Goal: Task Accomplishment & Management: Manage account settings

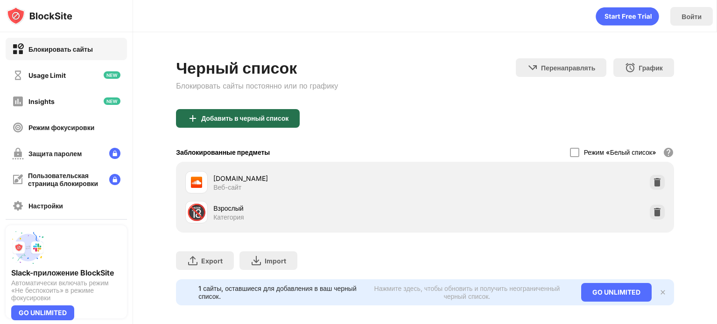
click at [233, 116] on div "Добавить в черный список" at bounding box center [244, 118] width 87 height 7
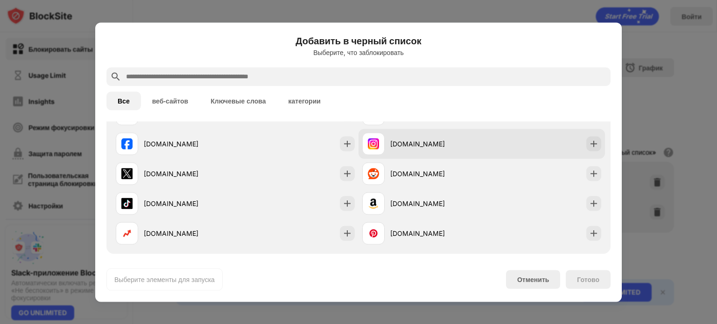
scroll to position [140, 0]
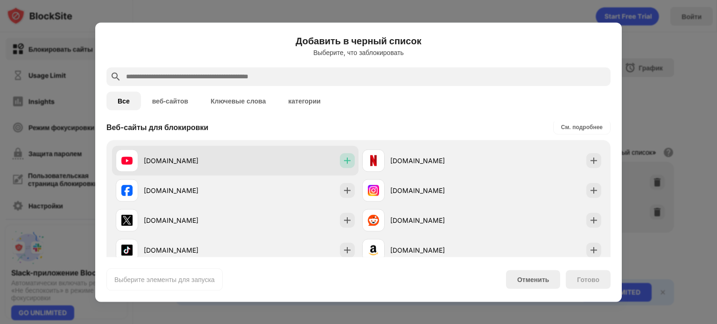
click at [342, 161] on img at bounding box center [346, 160] width 9 height 9
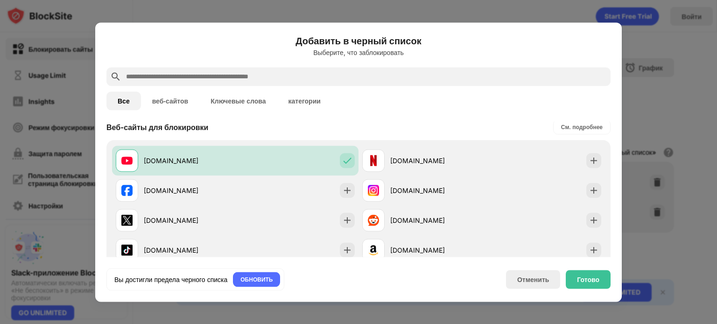
click at [577, 286] on div "Готово" at bounding box center [587, 279] width 45 height 19
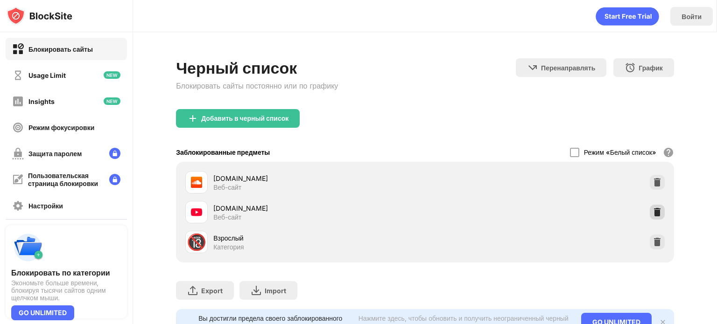
click at [662, 209] on div "[DOMAIN_NAME] Веб-сайт [DOMAIN_NAME] Веб-сайт 🔞 Взрослый Категория" at bounding box center [425, 212] width 498 height 101
click at [652, 212] on img at bounding box center [656, 212] width 9 height 9
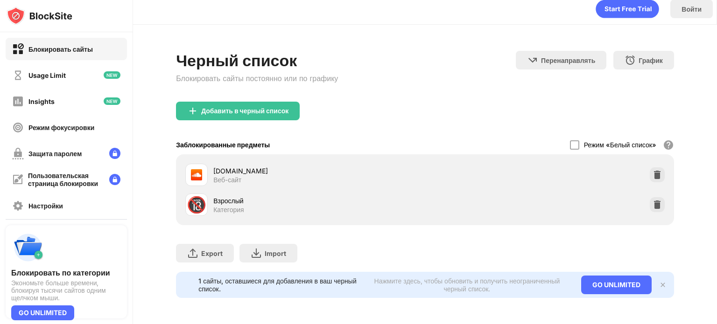
scroll to position [14, 0]
click at [219, 107] on div "Добавить в черный список" at bounding box center [244, 110] width 87 height 7
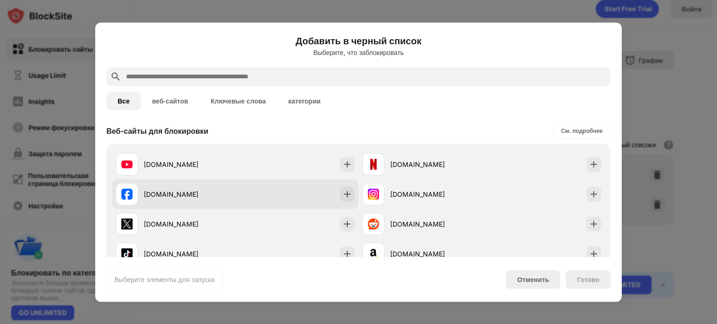
scroll to position [140, 0]
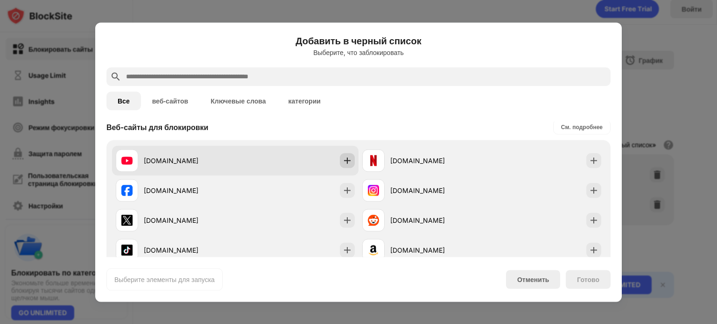
click at [340, 164] on div at bounding box center [347, 160] width 15 height 15
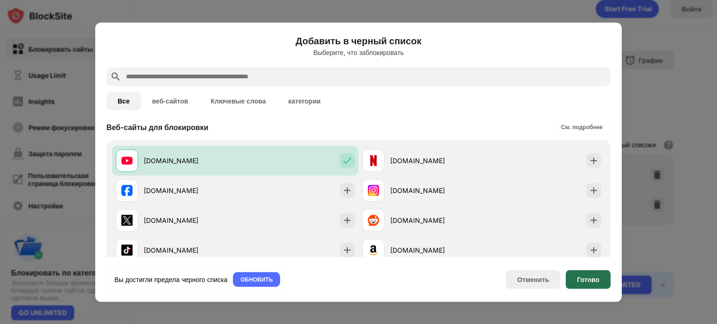
click at [586, 278] on div "Готово" at bounding box center [588, 279] width 22 height 7
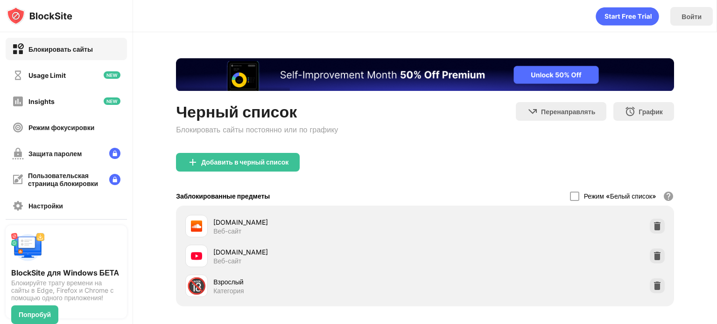
click at [657, 254] on div at bounding box center [656, 256] width 15 height 15
